Goal: Communication & Community: Answer question/provide support

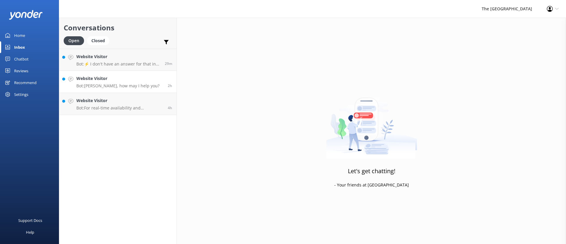
drag, startPoint x: 114, startPoint y: 61, endPoint x: 120, endPoint y: 72, distance: 12.6
click at [114, 61] on div "Website Visitor Bot: ⚡ I don't have an answer for that in my knowledge base. Pl…" at bounding box center [118, 59] width 84 height 13
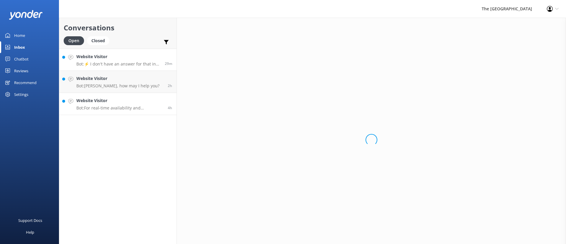
click at [125, 93] on link "Website Visitor Bot: For real-time availability and accommodation bookings, ple…" at bounding box center [117, 104] width 117 height 22
click at [132, 108] on p "Bot: For real-time availability and accommodation bookings, please visit [URL][…" at bounding box center [119, 107] width 87 height 5
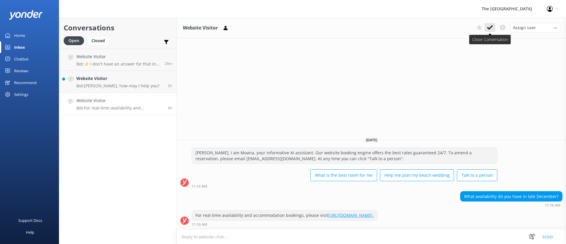
click at [491, 25] on icon at bounding box center [490, 27] width 6 height 6
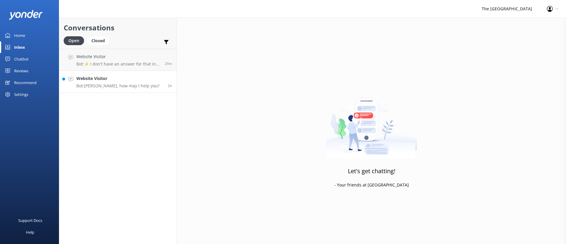
click at [113, 79] on h4 "Website Visitor" at bounding box center [117, 78] width 83 height 6
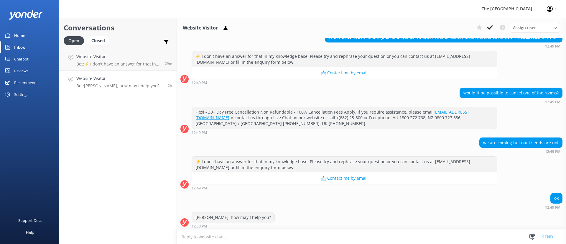
scroll to position [105, 0]
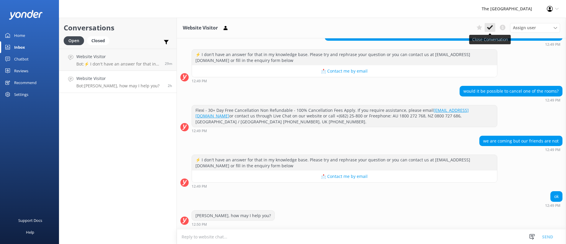
click at [492, 29] on icon at bounding box center [490, 27] width 6 height 6
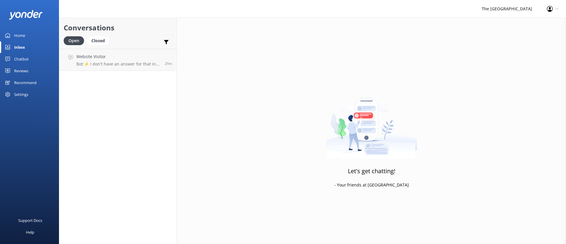
click at [86, 144] on div "Conversations Open Closed Important Converted Assigned to me Unassigned Website…" at bounding box center [118, 131] width 118 height 226
click at [102, 57] on h4 "Website Visitor" at bounding box center [118, 56] width 84 height 6
